Goal: Manage account settings

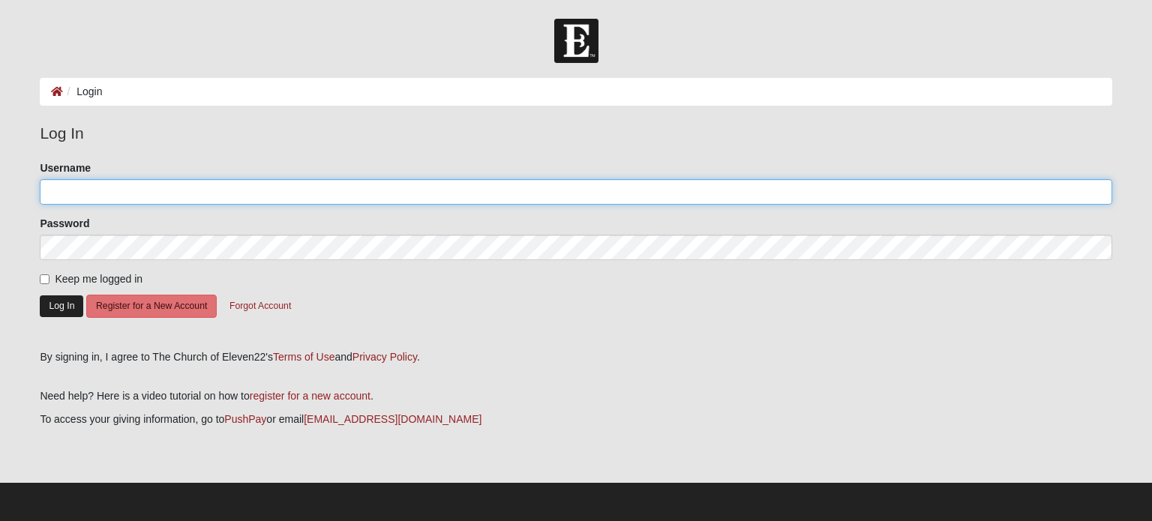
type input "adriancark"
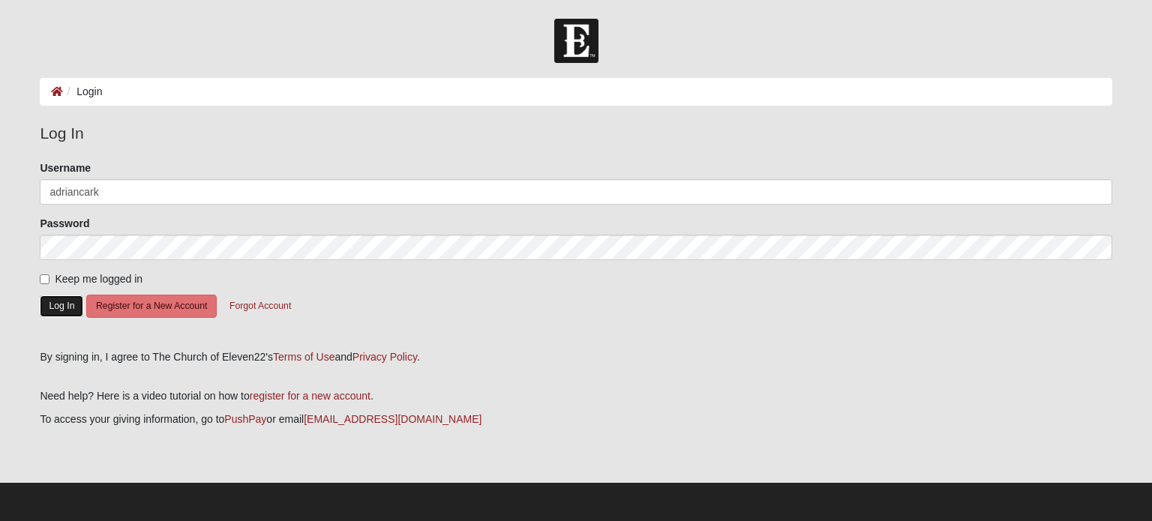
click at [64, 314] on button "Log In" at bounding box center [61, 306] width 43 height 22
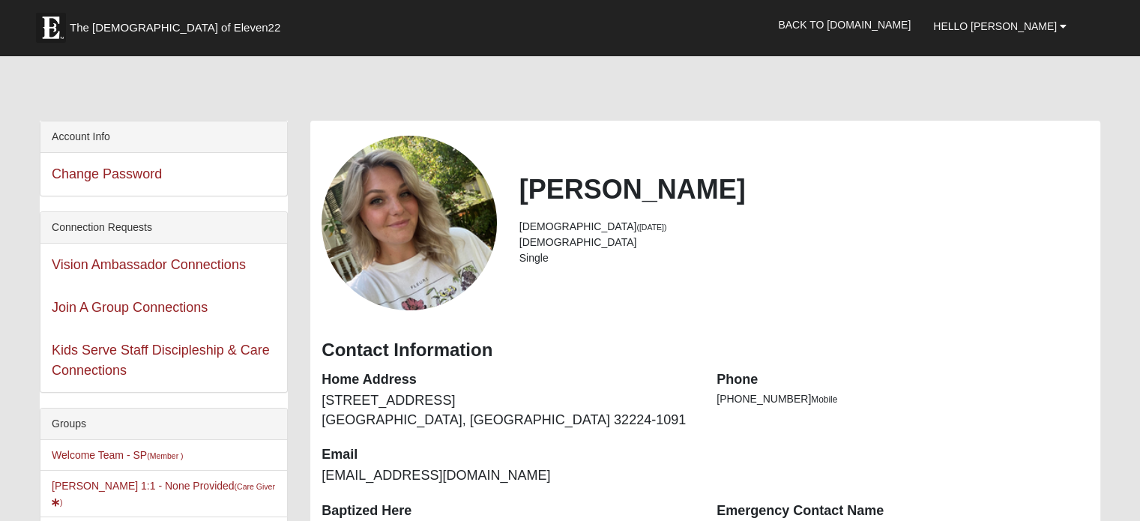
scroll to position [375, 0]
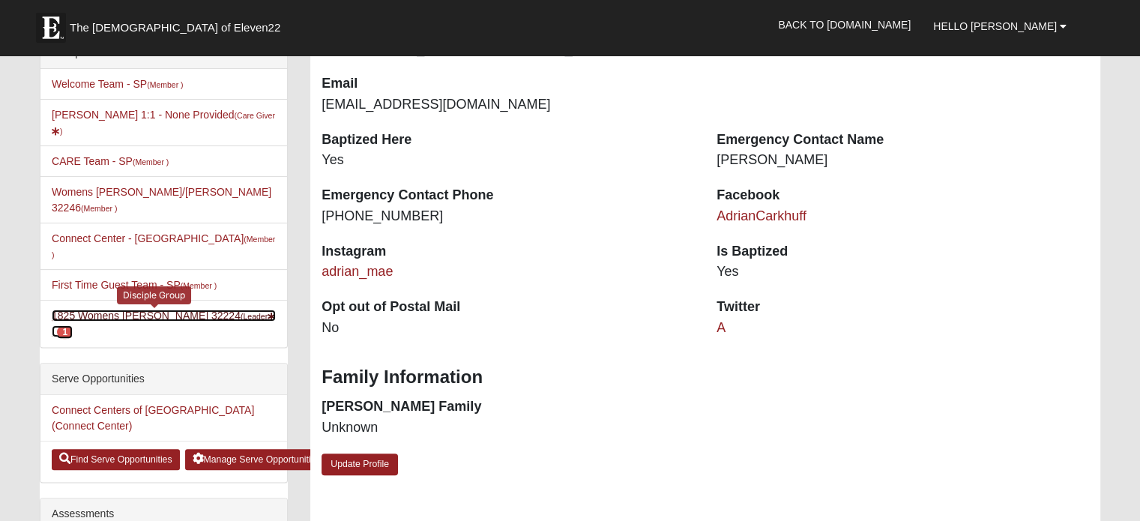
click at [130, 310] on link "1825 Womens [PERSON_NAME] 32224 (Leader ) 1" at bounding box center [164, 324] width 224 height 28
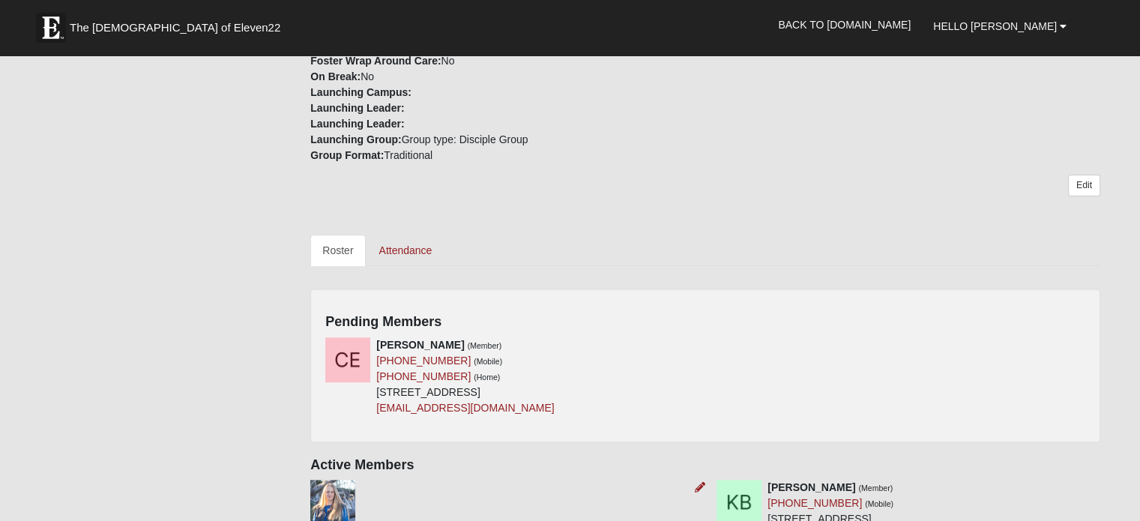
scroll to position [600, 0]
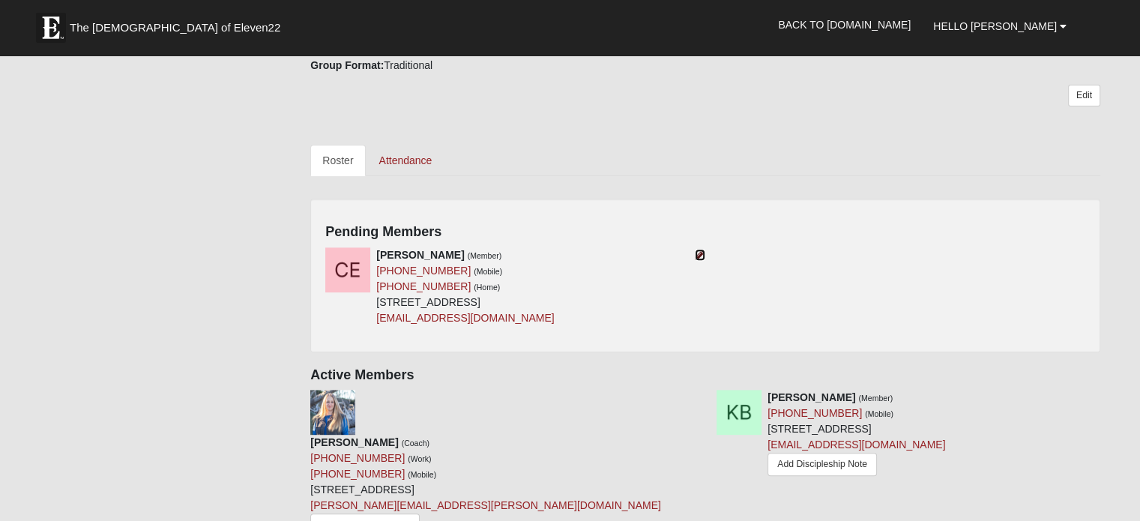
click at [696, 250] on icon at bounding box center [700, 255] width 10 height 10
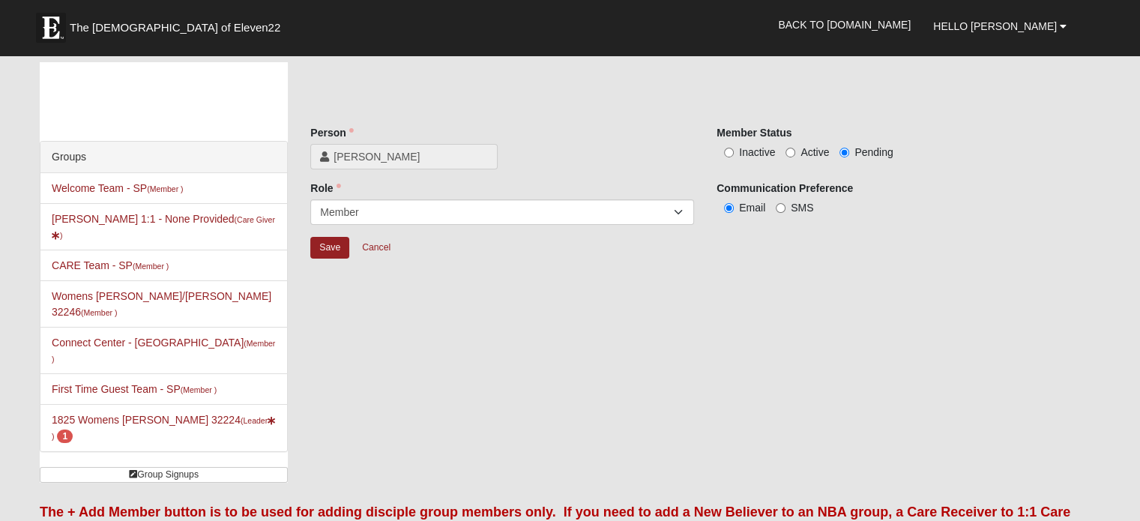
click at [811, 152] on span "Active" at bounding box center [815, 152] width 28 height 12
click at [796, 152] on input "Active" at bounding box center [791, 153] width 10 height 10
radio input "true"
click at [334, 247] on input "Save" at bounding box center [329, 248] width 39 height 22
